Goal: Check status: Check status

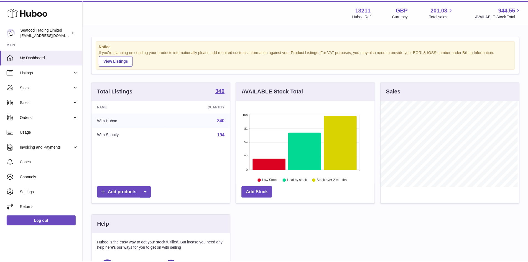
scroll to position [86, 140]
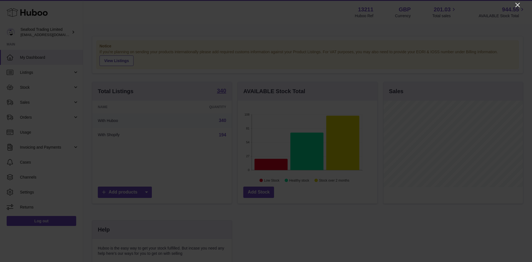
click at [518, 4] on icon "Close" at bounding box center [517, 5] width 4 height 4
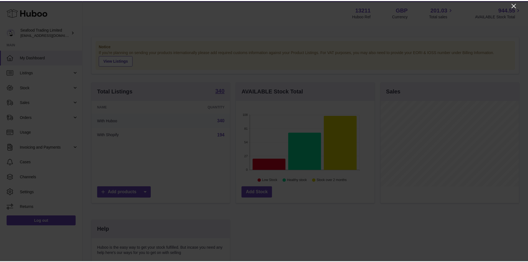
scroll to position [276915, 276863]
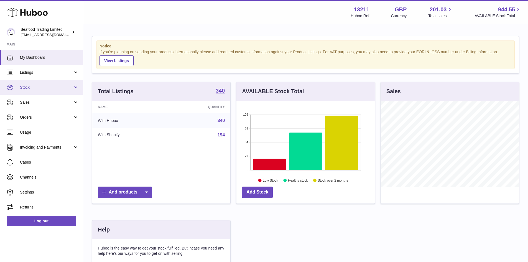
click at [33, 91] on link "Stock" at bounding box center [41, 87] width 83 height 15
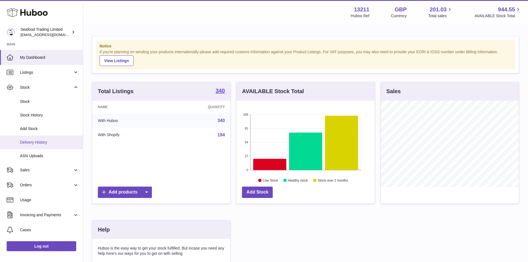
click at [34, 140] on span "Delivery History" at bounding box center [49, 142] width 59 height 5
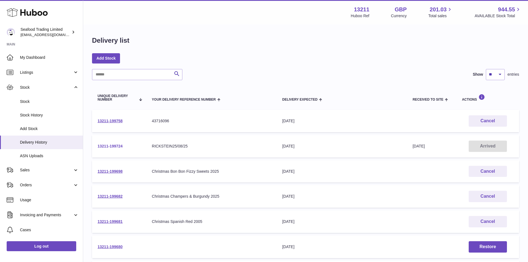
click at [114, 145] on link "13211-199724" at bounding box center [110, 146] width 25 height 4
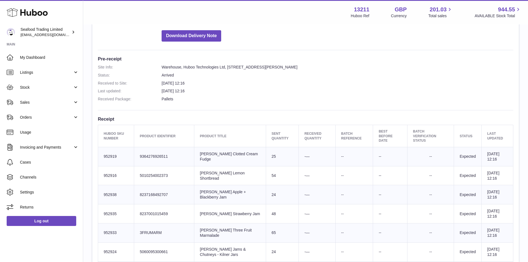
scroll to position [111, 0]
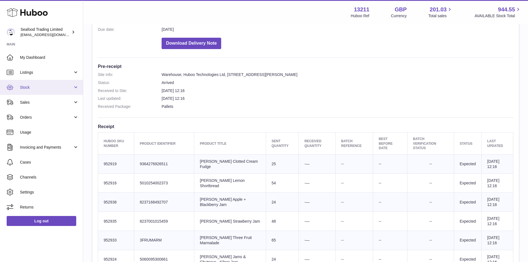
click at [27, 84] on link "Stock" at bounding box center [41, 87] width 83 height 15
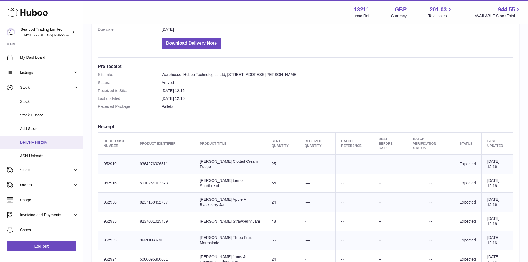
click at [30, 141] on span "Delivery History" at bounding box center [49, 142] width 59 height 5
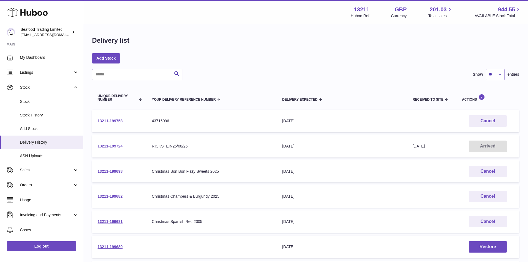
click at [114, 122] on link "13211-199758" at bounding box center [110, 121] width 25 height 4
